Goal: Information Seeking & Learning: Learn about a topic

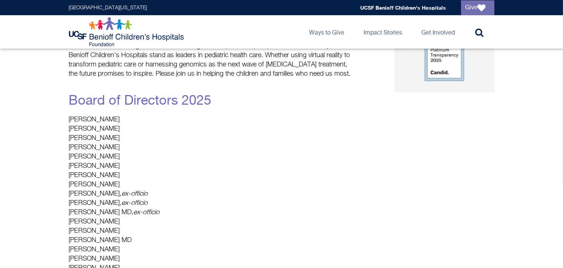
scroll to position [99, 0]
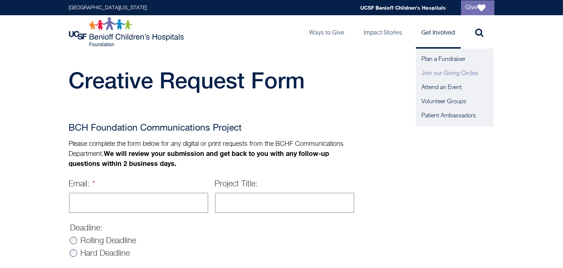
click at [437, 74] on link "Join our Giving Circles" at bounding box center [455, 73] width 78 height 14
